Goal: Task Accomplishment & Management: Manage account settings

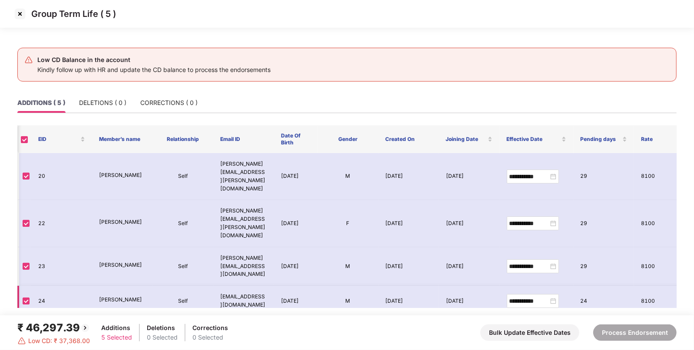
scroll to position [0, 79]
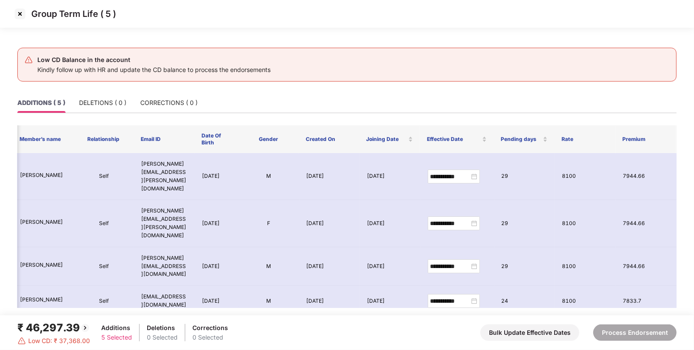
click at [18, 15] on img at bounding box center [20, 14] width 14 height 14
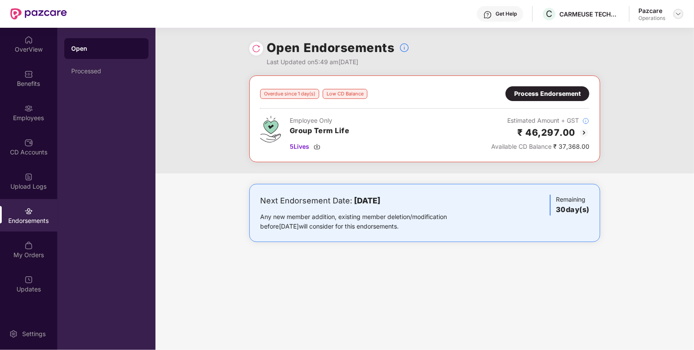
click at [677, 16] on img at bounding box center [678, 13] width 7 height 7
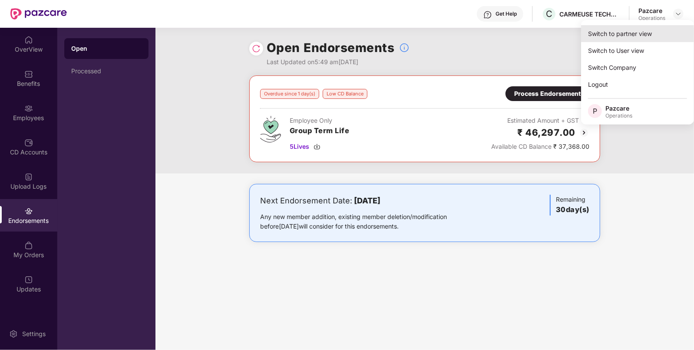
click at [622, 34] on div "Switch to partner view" at bounding box center [637, 33] width 113 height 17
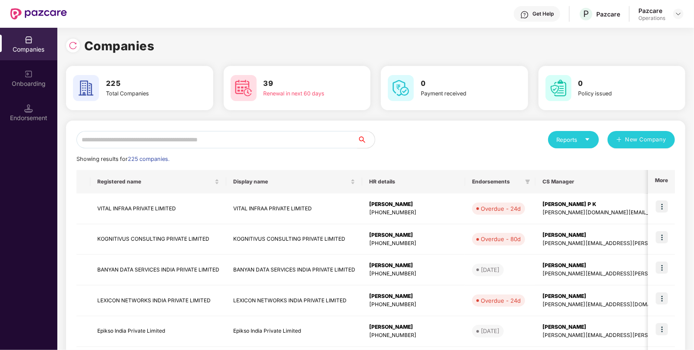
click at [225, 137] on input "text" at bounding box center [216, 139] width 281 height 17
paste input "**********"
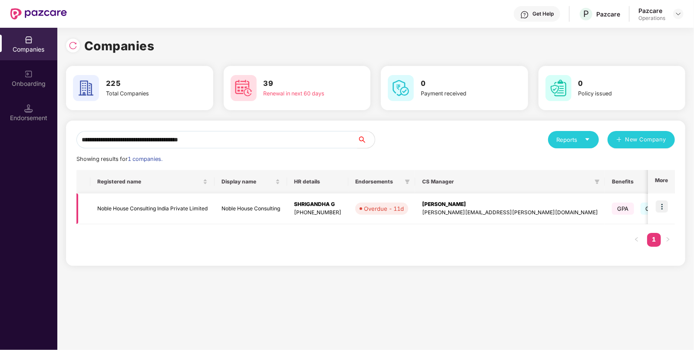
type input "**********"
click at [658, 208] on img at bounding box center [662, 207] width 12 height 12
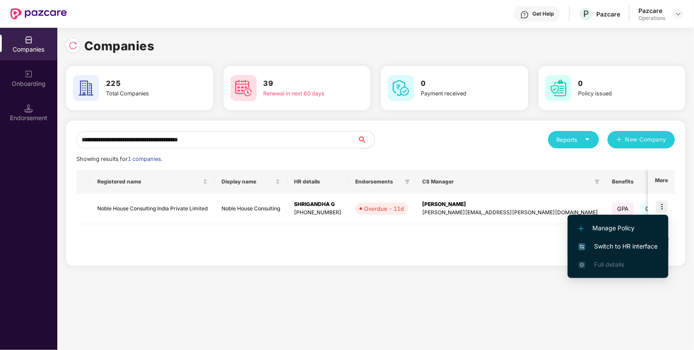
click at [603, 240] on li "Switch to HR interface" at bounding box center [617, 247] width 101 height 18
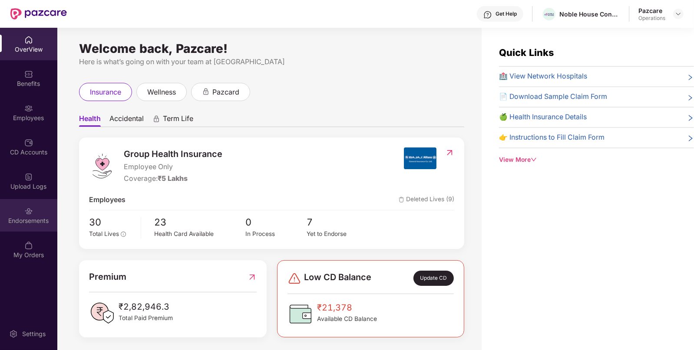
click at [32, 221] on div "Endorsements" at bounding box center [28, 221] width 57 height 9
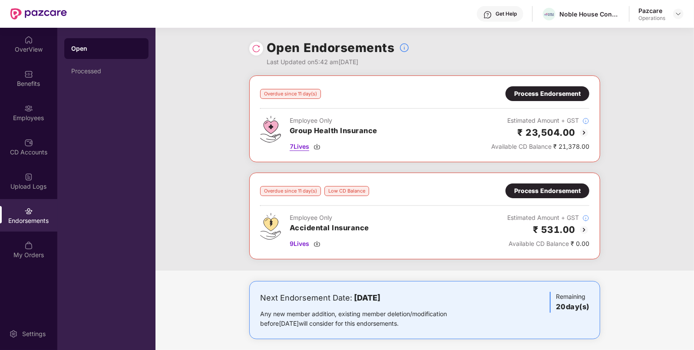
click at [319, 144] on img at bounding box center [316, 146] width 7 height 7
click at [319, 244] on img at bounding box center [316, 244] width 7 height 7
